Goal: Information Seeking & Learning: Learn about a topic

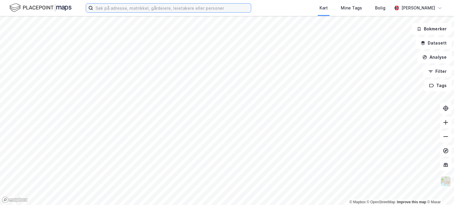
click at [158, 7] on input at bounding box center [172, 8] width 158 height 9
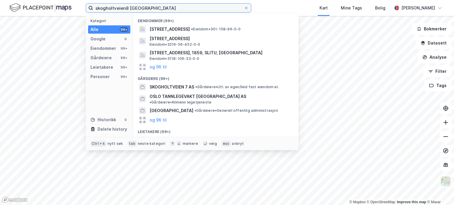
click at [125, 6] on input "skogholtveien8 [GEOGRAPHIC_DATA]" at bounding box center [168, 8] width 151 height 9
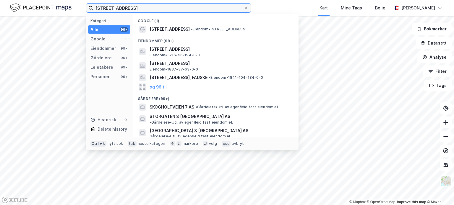
click at [128, 9] on input "[STREET_ADDRESS]" at bounding box center [168, 8] width 151 height 9
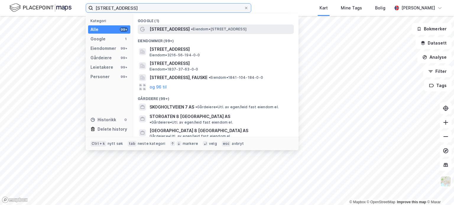
type input "[STREET_ADDRESS]"
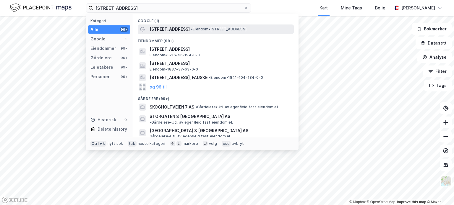
click at [168, 29] on span "[STREET_ADDRESS]" at bounding box center [169, 29] width 40 height 7
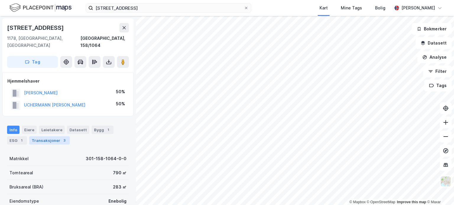
click at [44, 136] on div "Transaksjoner 3" at bounding box center [49, 140] width 40 height 8
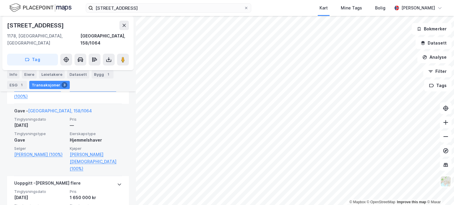
scroll to position [224, 0]
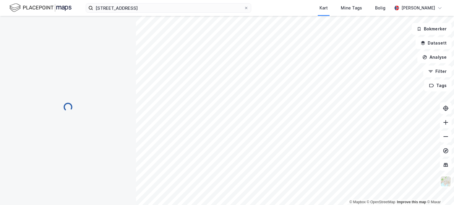
scroll to position [45, 0]
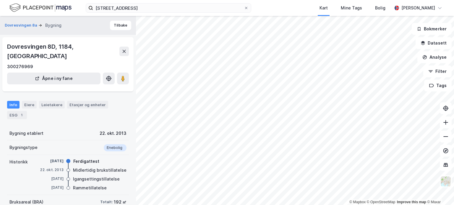
scroll to position [45, 0]
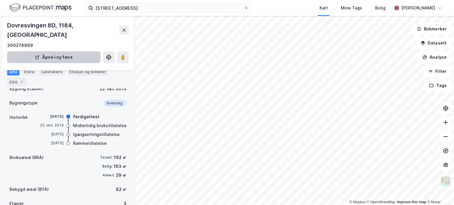
click at [28, 73] on div "Eiere" at bounding box center [29, 72] width 15 height 8
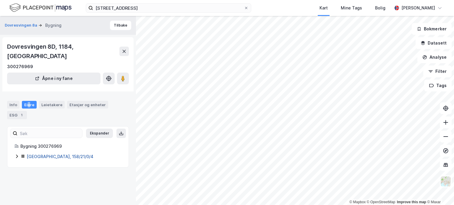
click at [35, 154] on link "[GEOGRAPHIC_DATA], 158/21/0/4" at bounding box center [60, 156] width 67 height 5
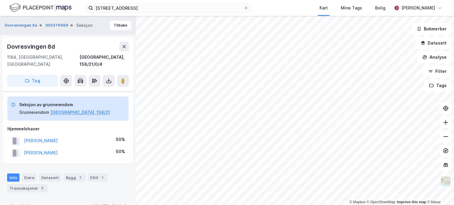
scroll to position [45, 0]
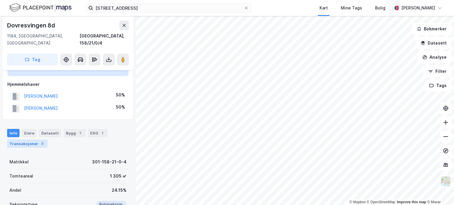
click at [27, 140] on div "Transaksjoner 3" at bounding box center [27, 144] width 40 height 8
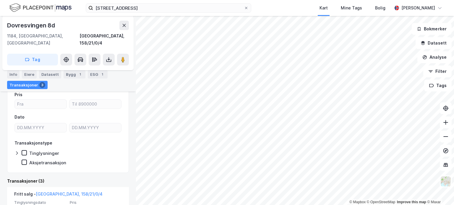
scroll to position [116, 0]
